Goal: Obtain resource: Obtain resource

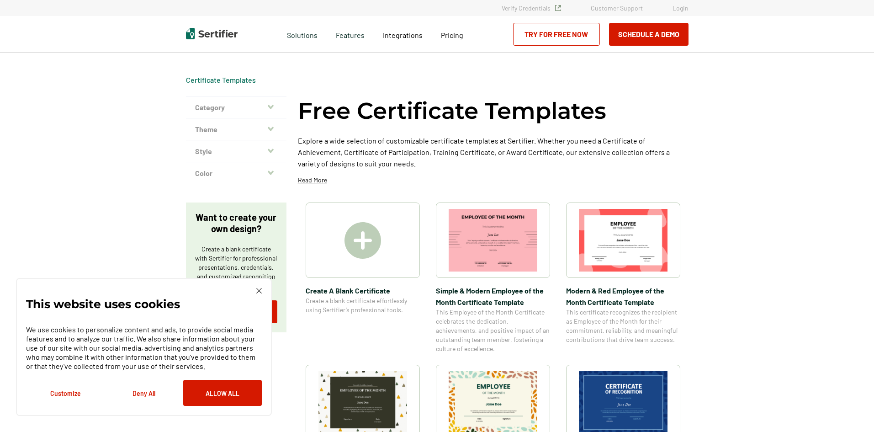
click at [233, 387] on button "Allow All" at bounding box center [222, 393] width 79 height 26
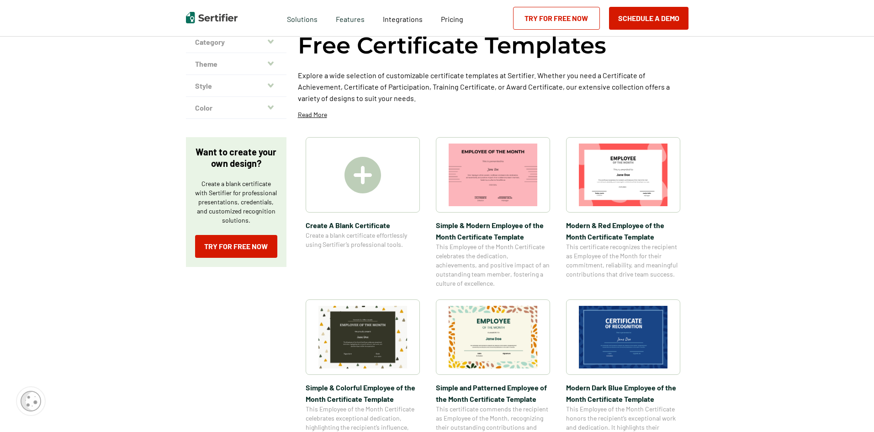
scroll to position [69, 0]
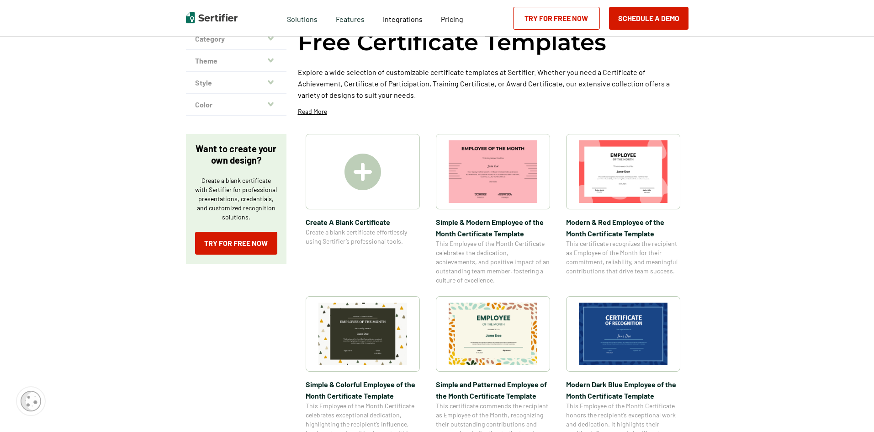
click at [505, 332] on img at bounding box center [493, 334] width 89 height 63
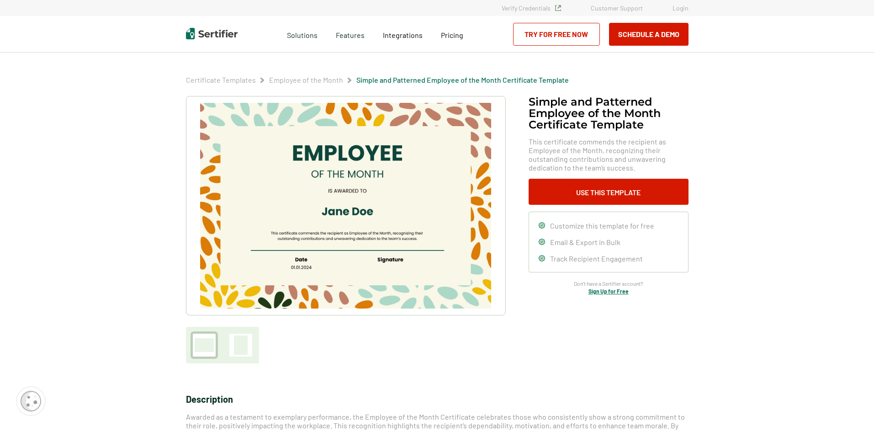
scroll to position [69, 0]
